Goal: Find specific page/section: Find specific page/section

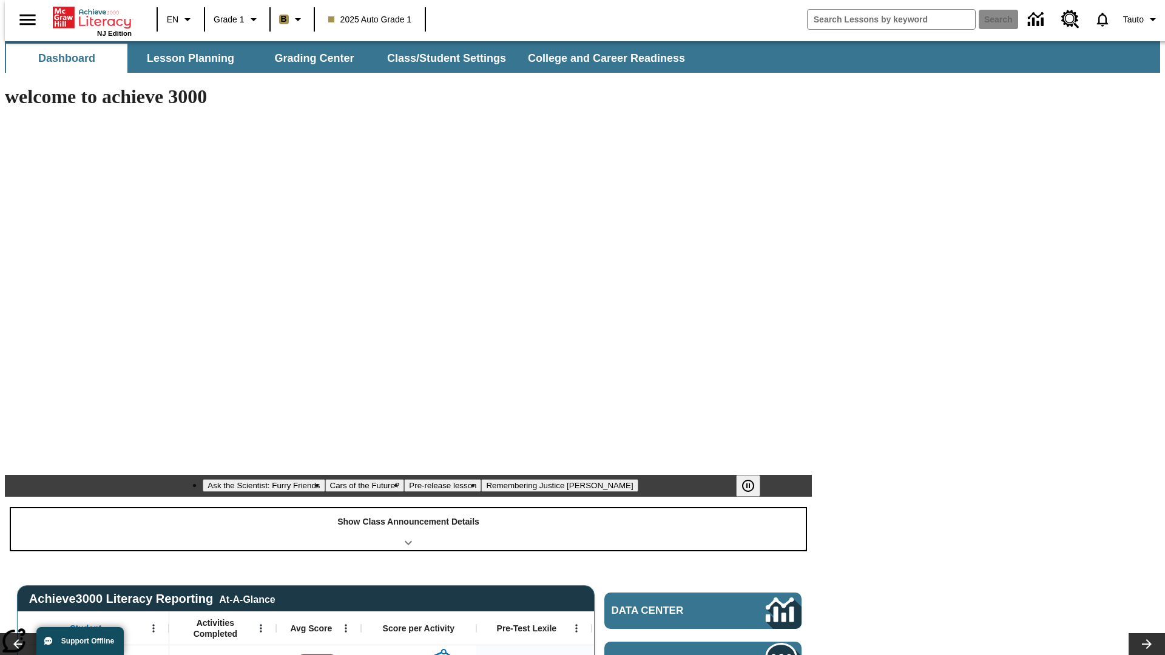
click at [408, 509] on div "Show Class Announcement Details" at bounding box center [408, 530] width 795 height 42
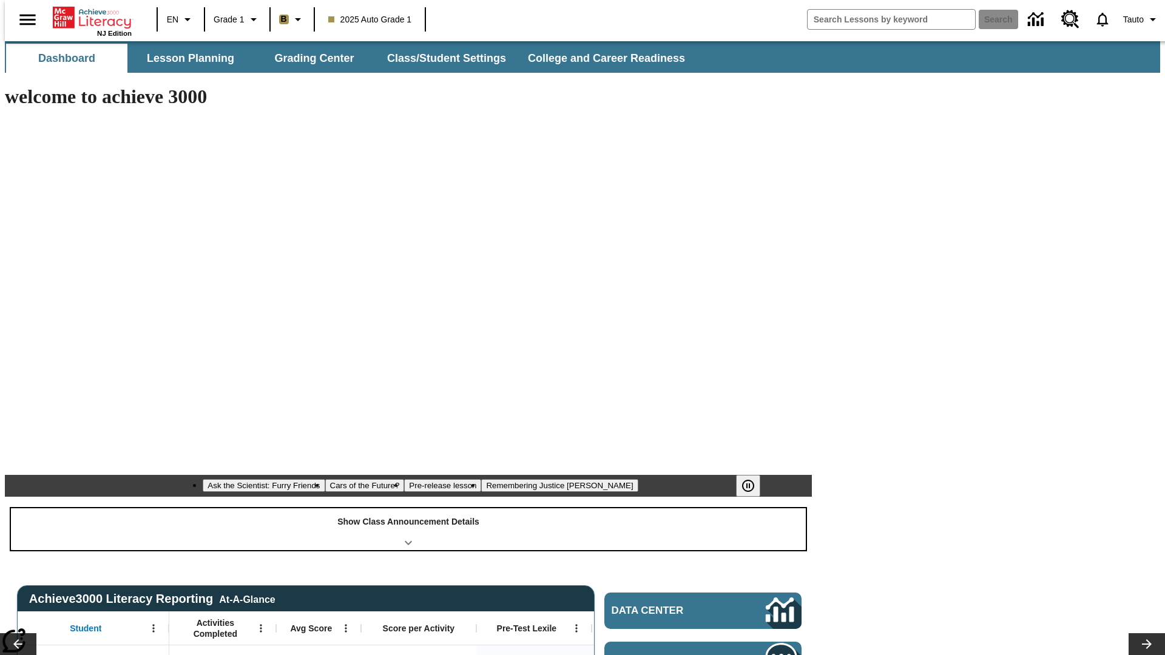
click at [408, 509] on div "Show Class Announcement Details" at bounding box center [408, 530] width 795 height 42
